Goal: Task Accomplishment & Management: Complete application form

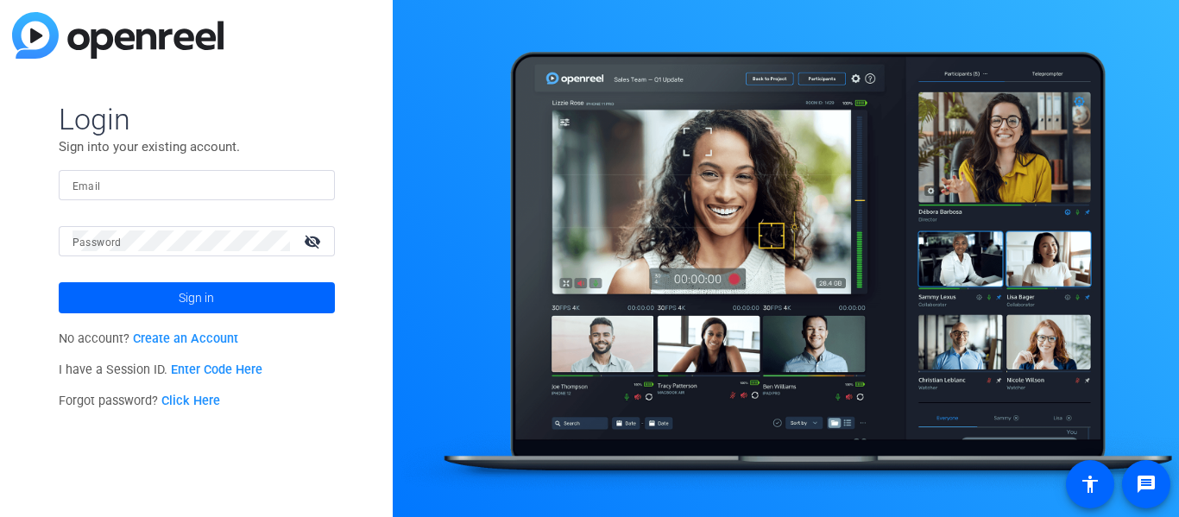
click at [156, 337] on link "Create an Account" at bounding box center [185, 339] width 105 height 15
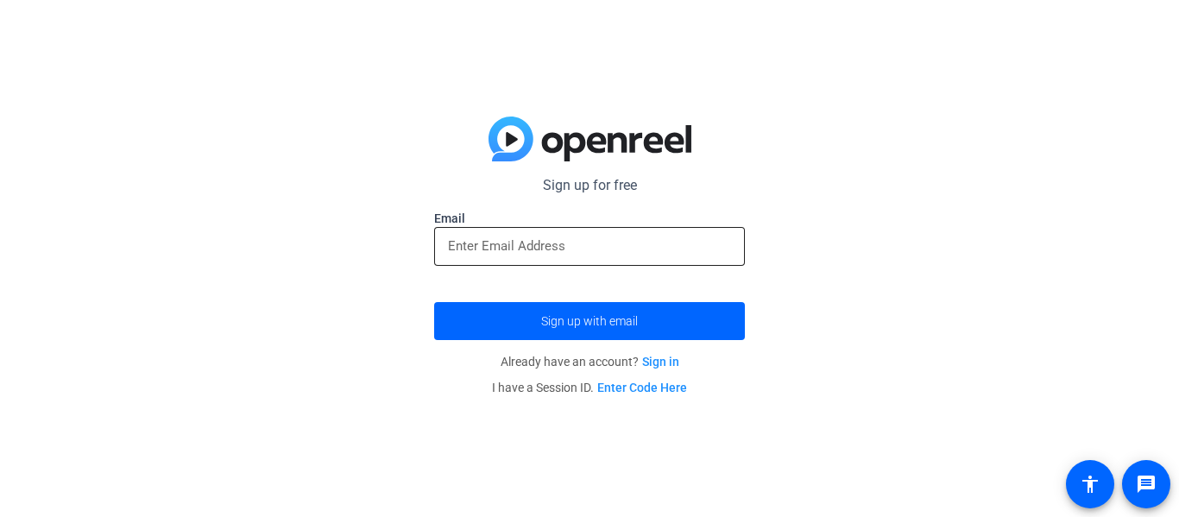
click at [457, 242] on input "email" at bounding box center [589, 246] width 283 height 21
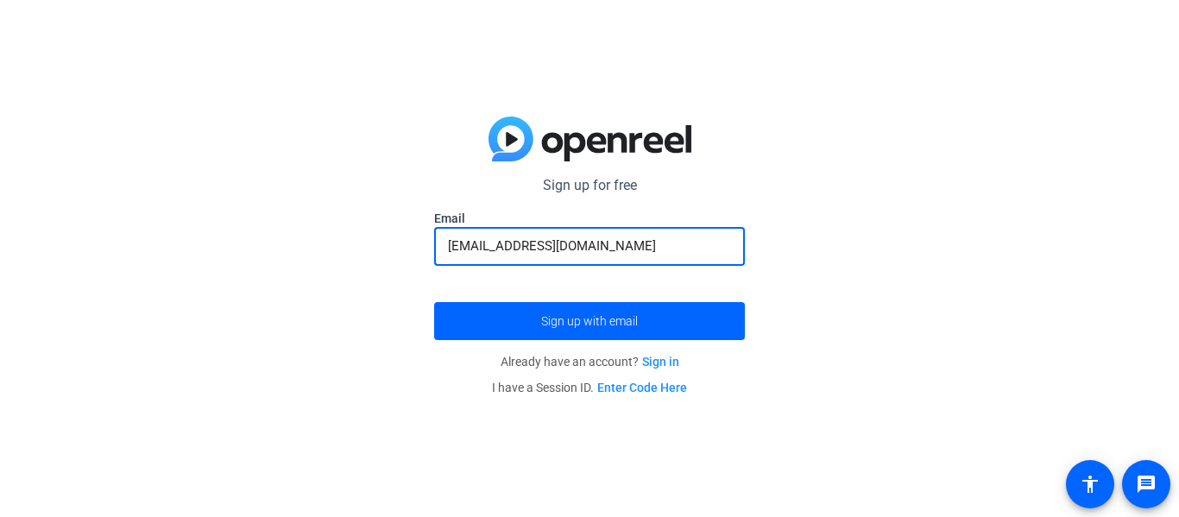
type input "varglan50@menomoneefallsschools.org"
click at [434, 302] on button "Sign up with email" at bounding box center [589, 321] width 311 height 38
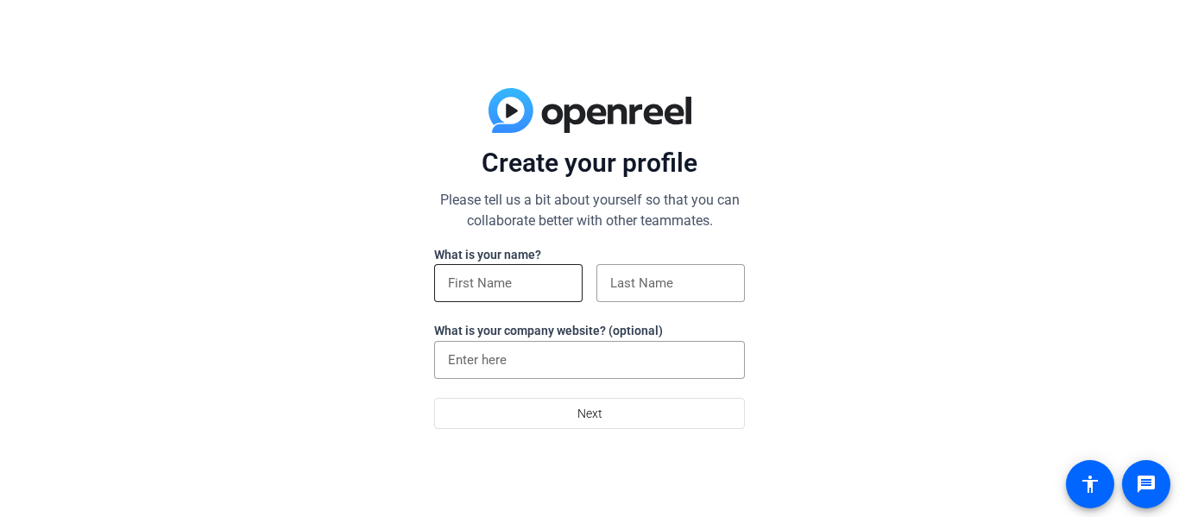
click at [507, 280] on input at bounding box center [508, 283] width 121 height 21
type input "la"
click at [638, 281] on input at bounding box center [670, 283] width 121 height 21
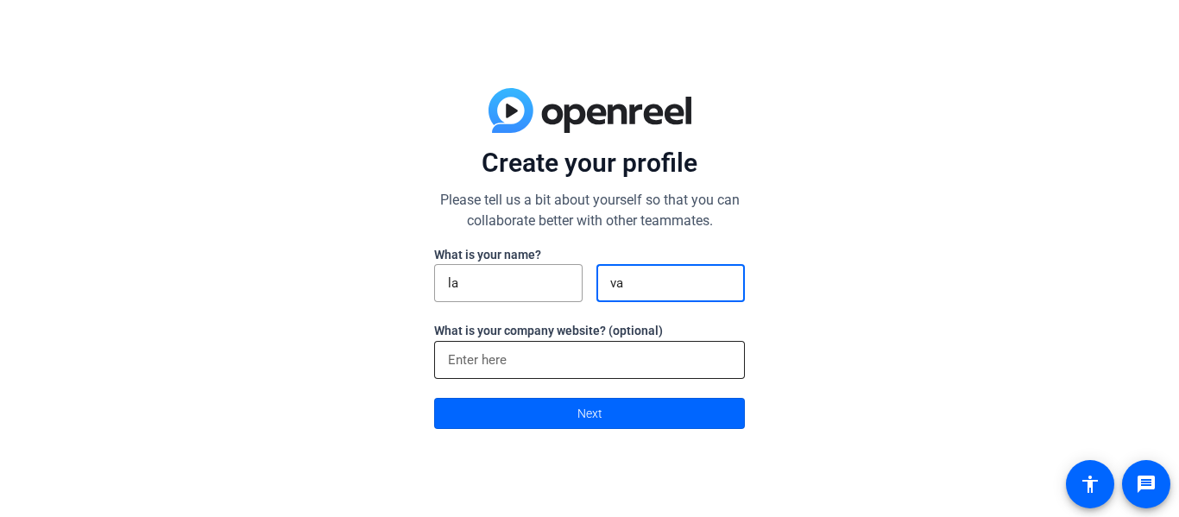
type input "va"
click at [599, 350] on input at bounding box center [589, 360] width 283 height 21
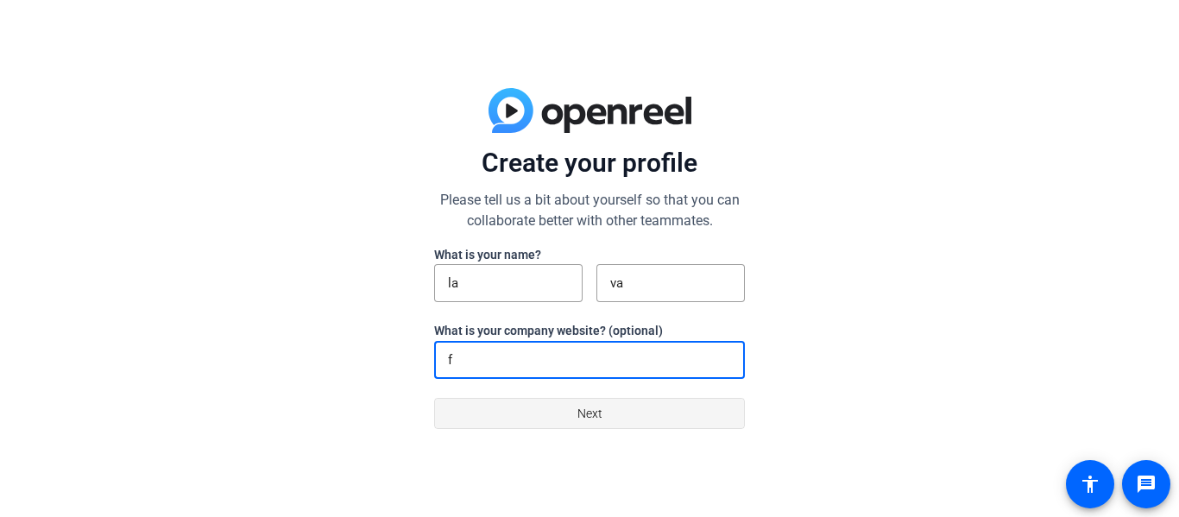
type input "f"
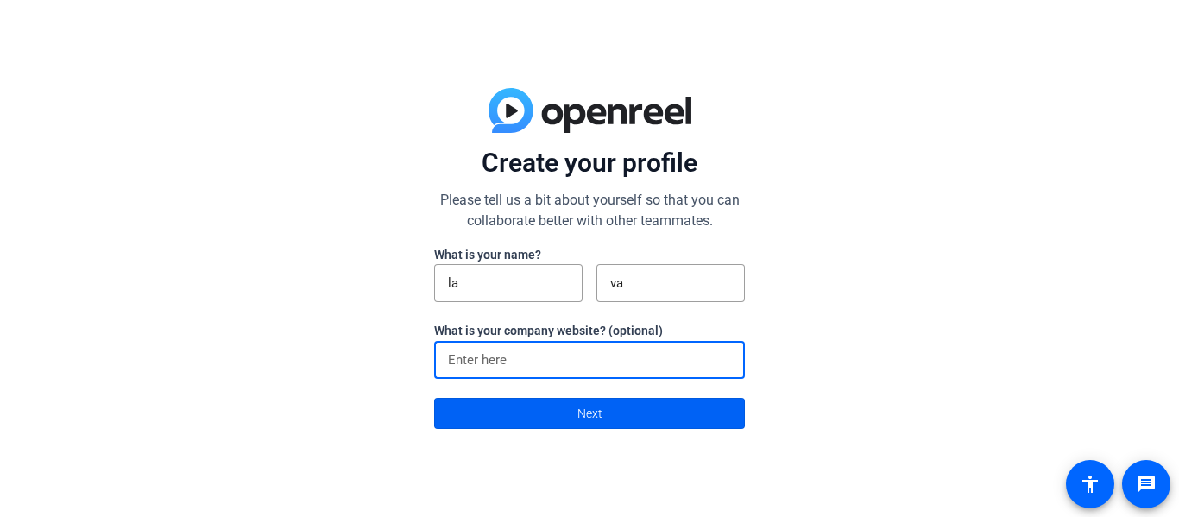
click at [599, 420] on span "Next" at bounding box center [590, 413] width 25 height 33
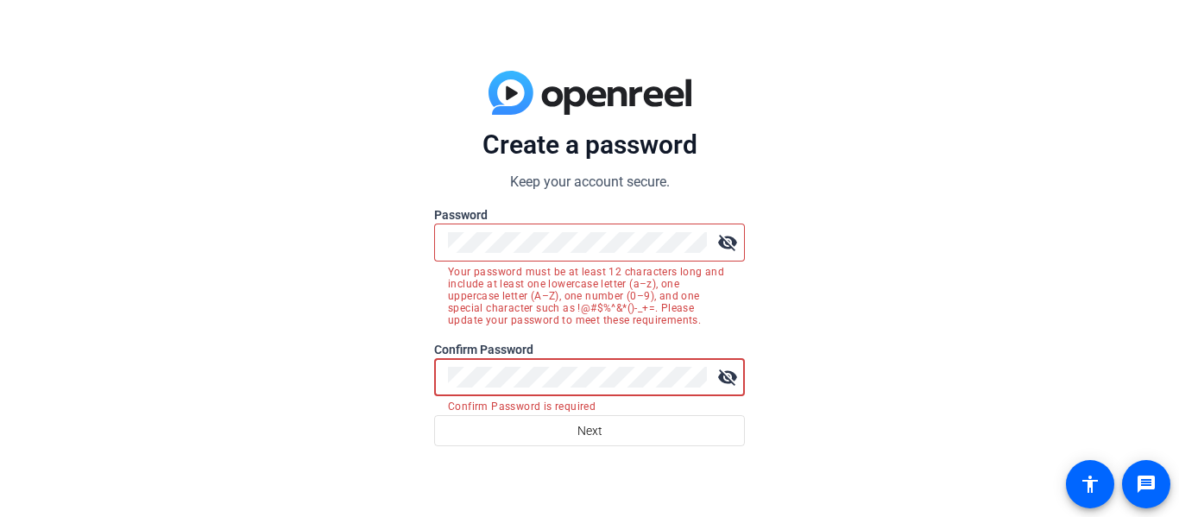
click at [723, 235] on mat-icon "visibility_off" at bounding box center [727, 242] width 35 height 35
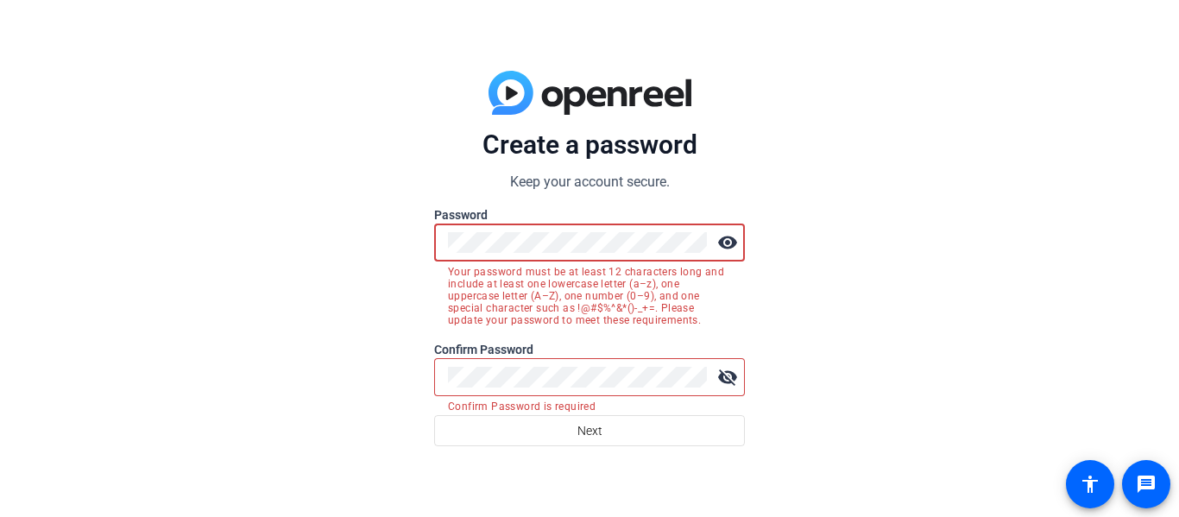
click at [526, 362] on div at bounding box center [577, 377] width 259 height 38
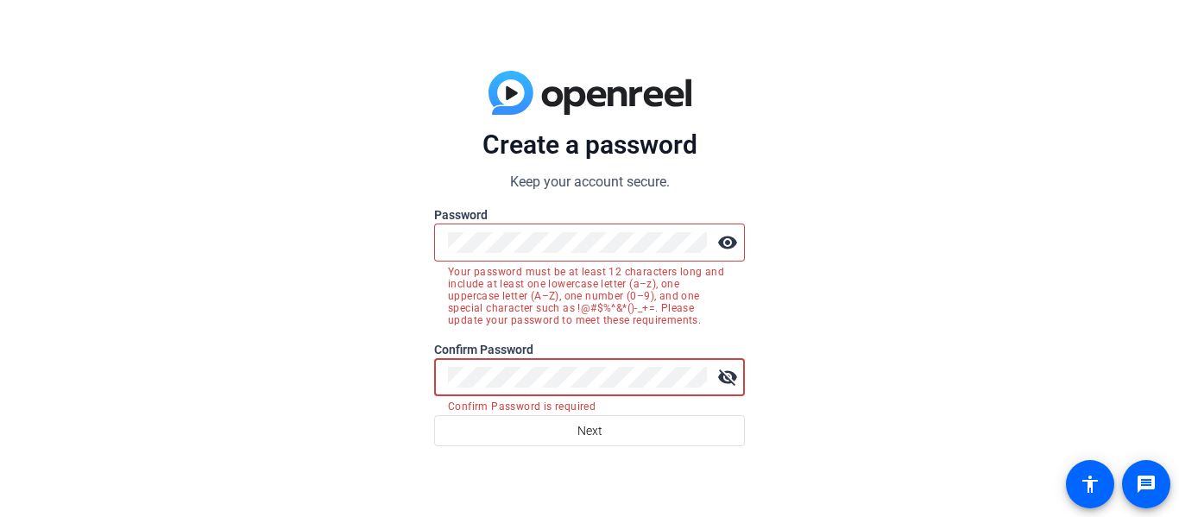
click at [527, 363] on div at bounding box center [577, 377] width 259 height 38
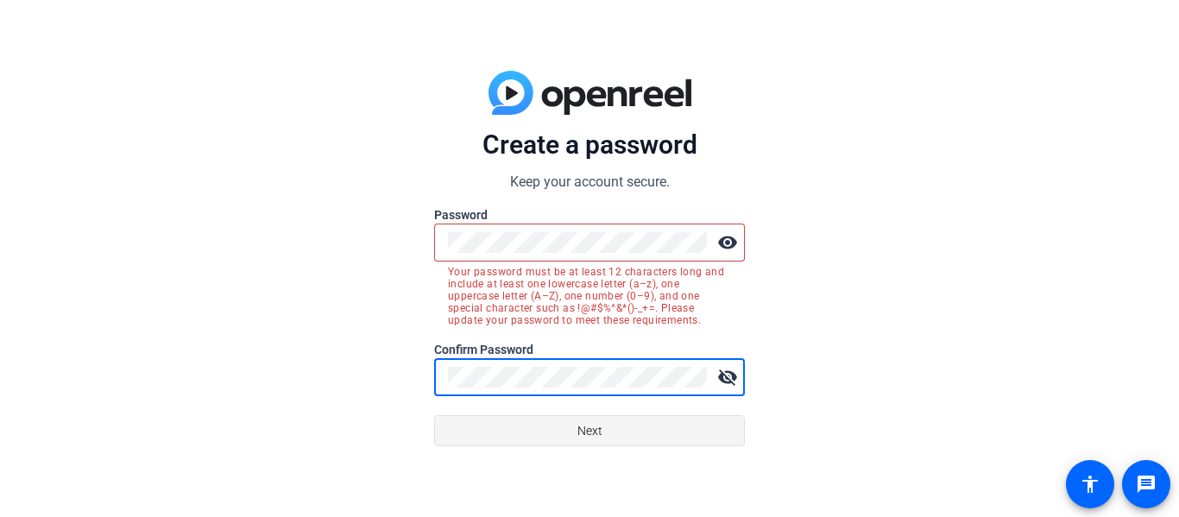
click at [552, 439] on span at bounding box center [589, 430] width 309 height 41
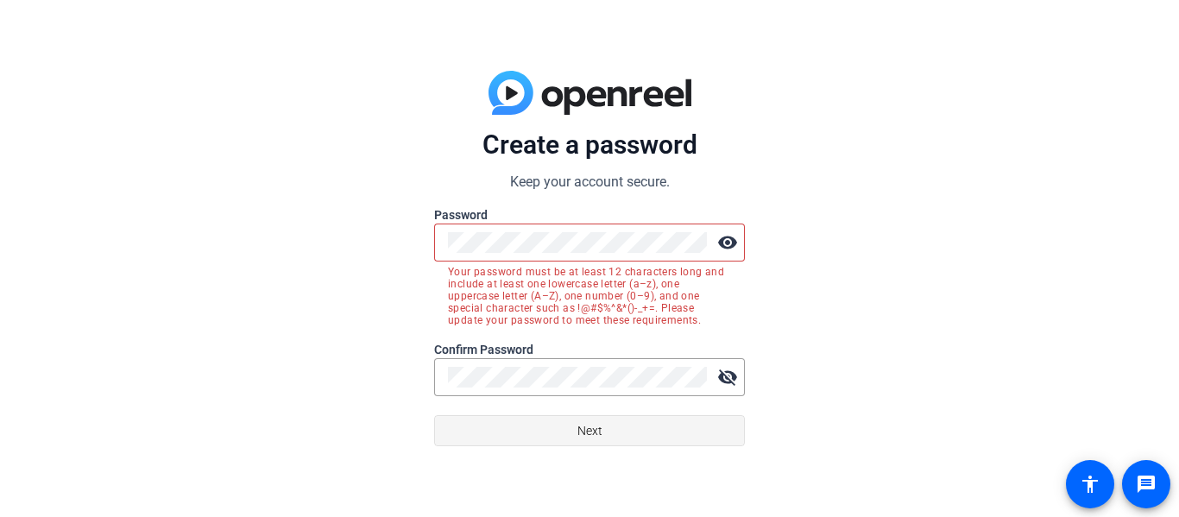
click at [552, 439] on span at bounding box center [589, 430] width 309 height 41
click at [715, 241] on mat-icon "visibility" at bounding box center [727, 242] width 35 height 35
click at [868, 301] on div "Create a password Keep your account secure. Password visibility_off Your passwo…" at bounding box center [589, 258] width 1179 height 517
click at [666, 420] on span at bounding box center [589, 430] width 309 height 41
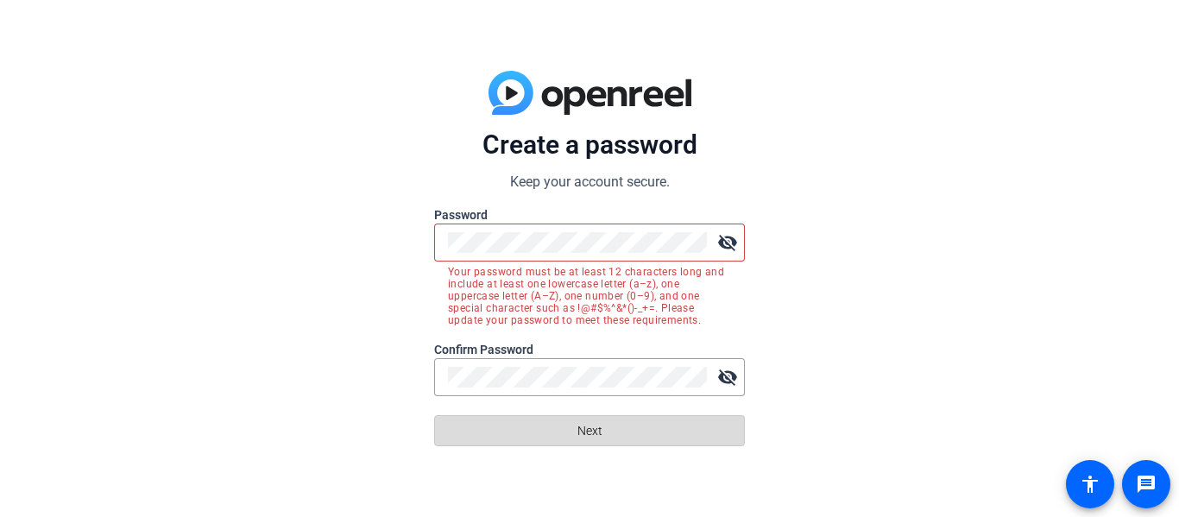
click at [666, 420] on span at bounding box center [589, 430] width 309 height 41
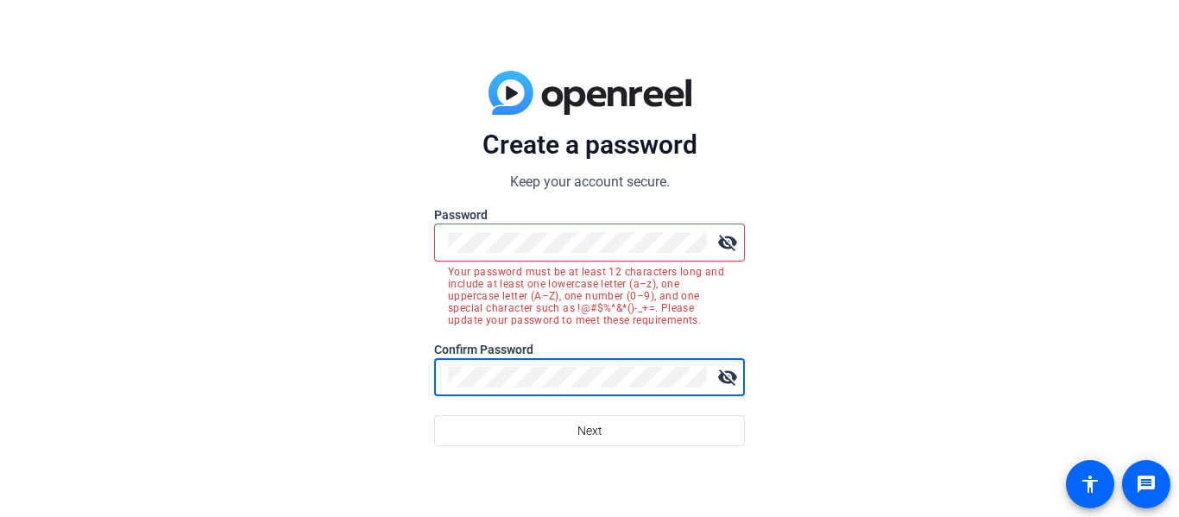
click at [723, 373] on mat-icon "visibility_off" at bounding box center [727, 377] width 35 height 35
click at [725, 254] on mat-icon "visibility_off" at bounding box center [727, 242] width 35 height 35
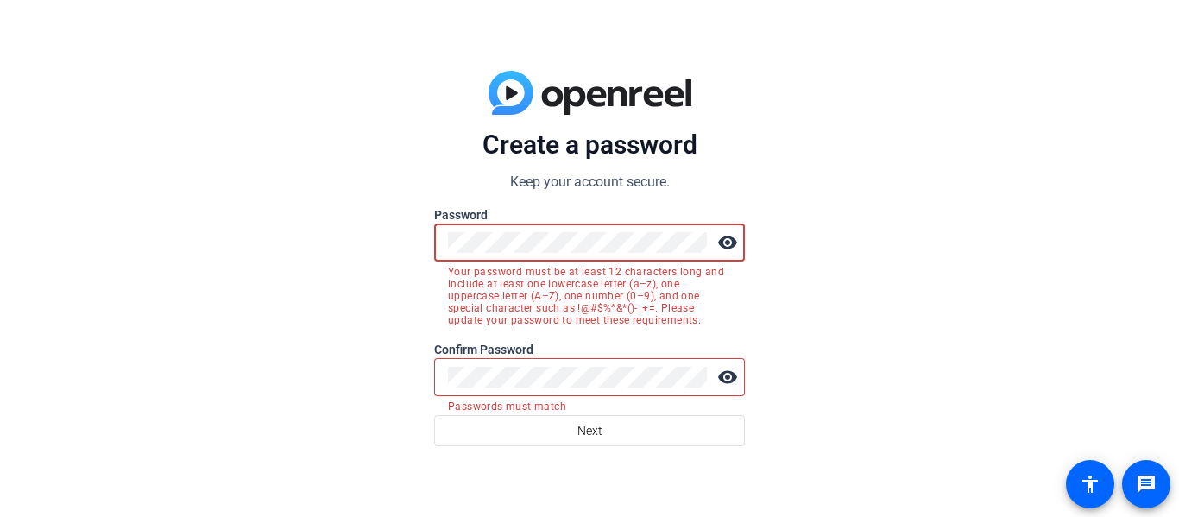
click at [553, 388] on div at bounding box center [577, 377] width 259 height 38
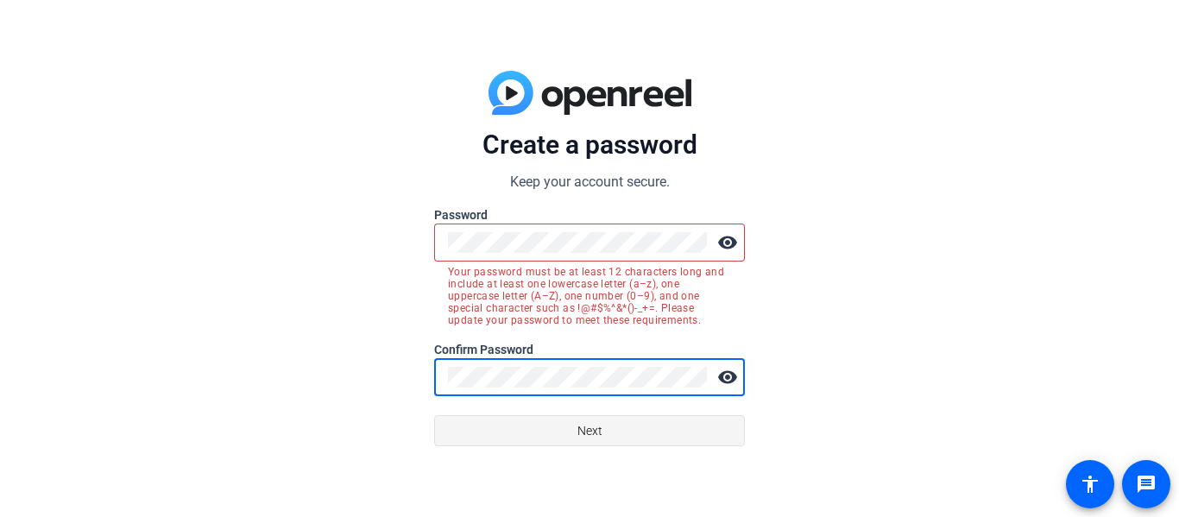
click at [572, 420] on span at bounding box center [589, 430] width 309 height 41
